Goal: Transaction & Acquisition: Subscribe to service/newsletter

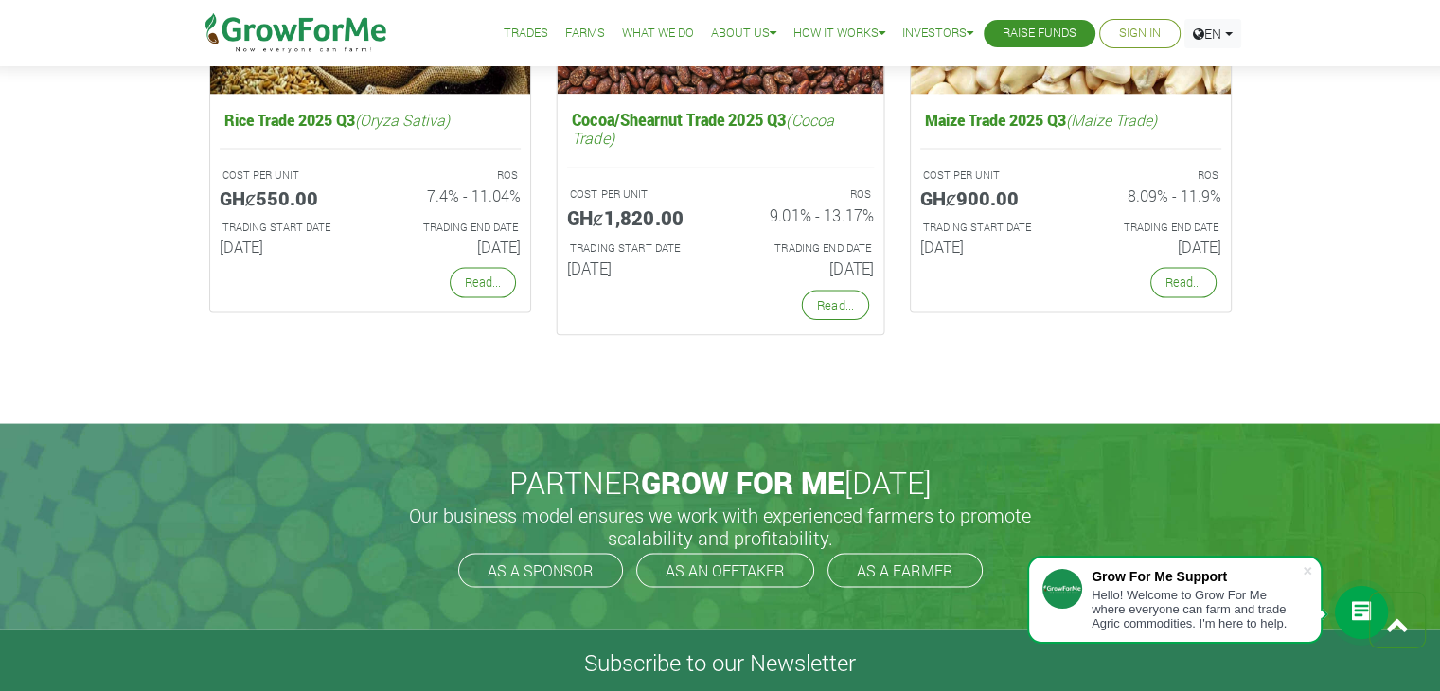
scroll to position [3790, 0]
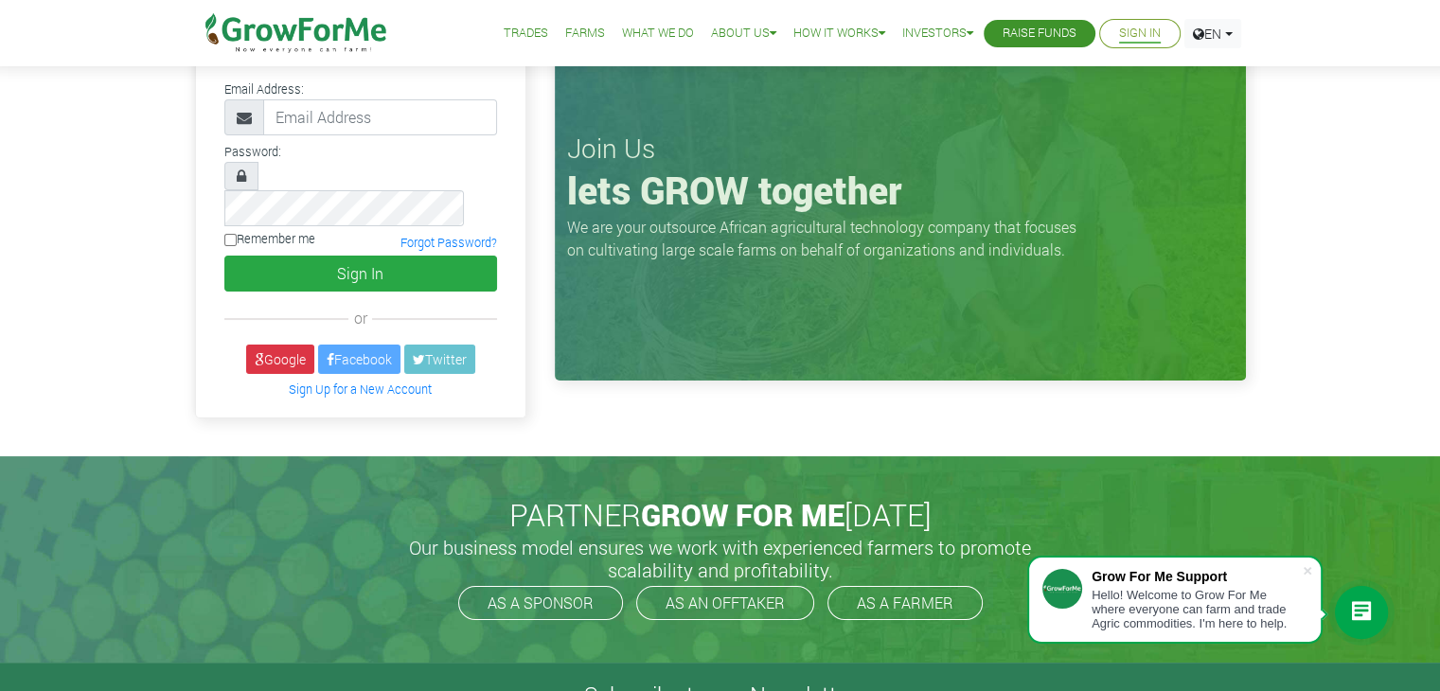
scroll to position [95, 0]
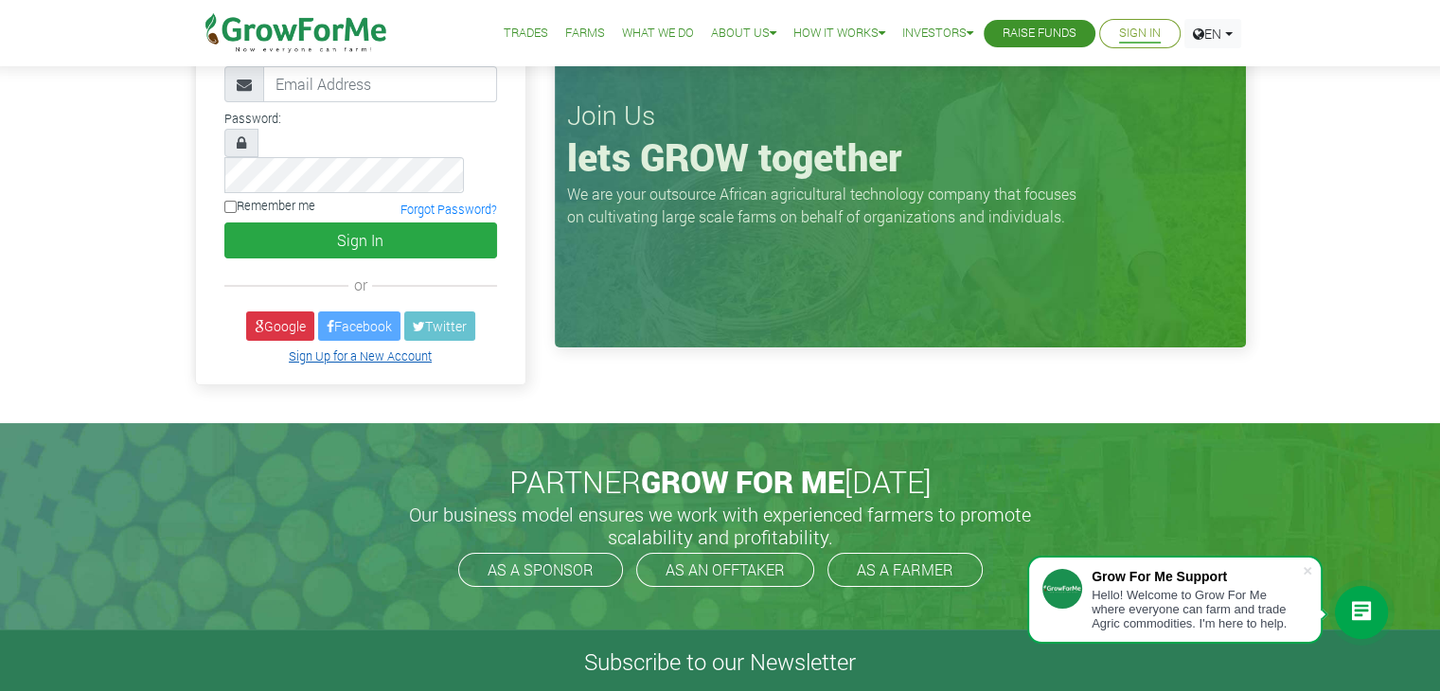
click at [379, 348] on link "Sign Up for a New Account" at bounding box center [360, 355] width 143 height 15
